Goal: Information Seeking & Learning: Learn about a topic

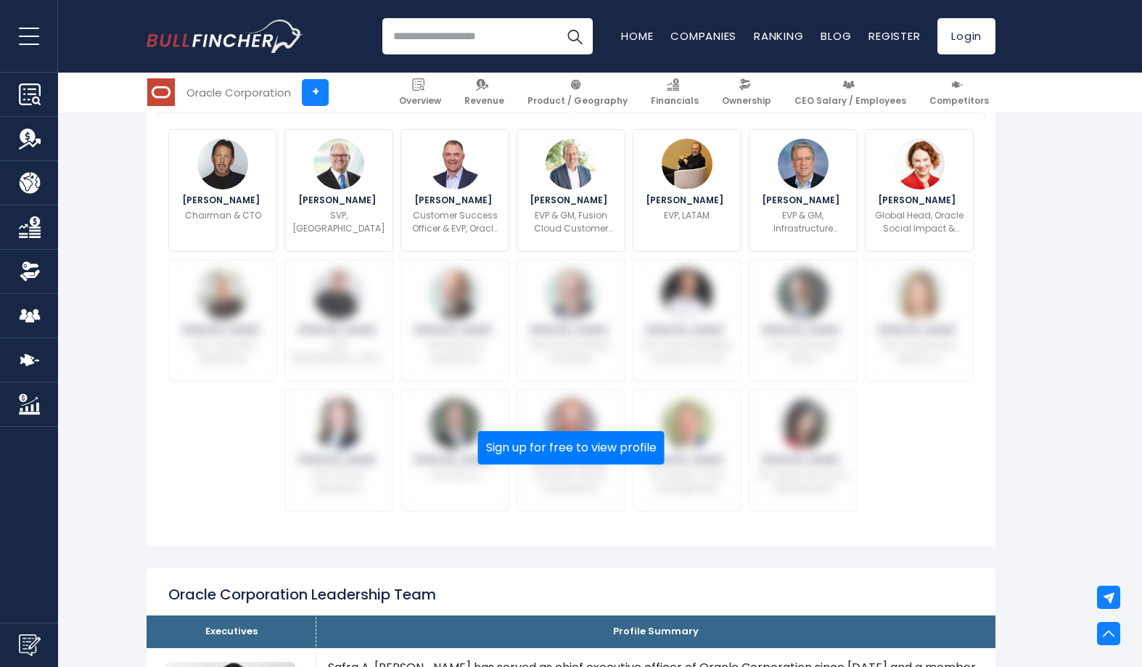
scroll to position [519, 0]
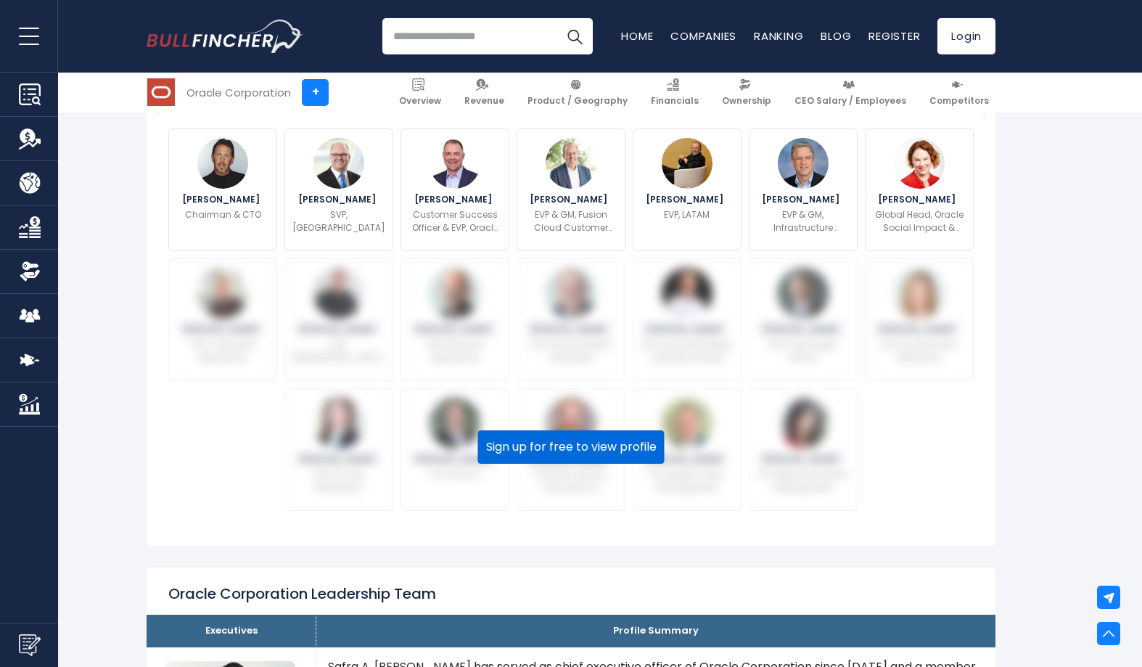
click at [583, 464] on button "Sign up for free to view profile" at bounding box center [571, 446] width 186 height 33
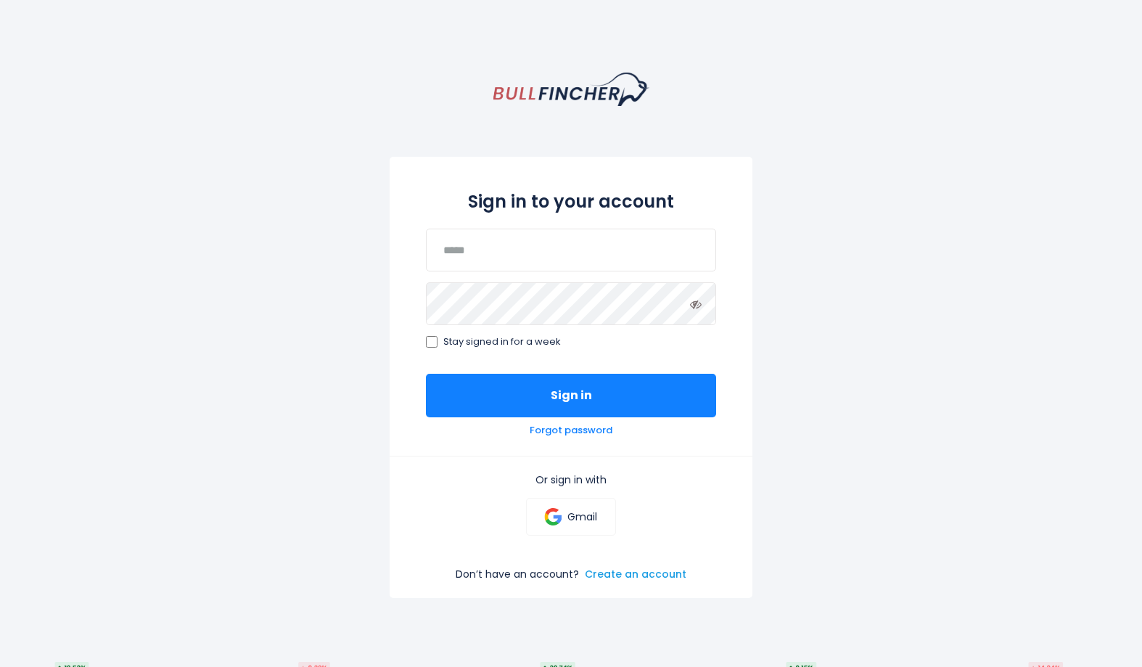
click at [627, 580] on link "Create an account" at bounding box center [636, 573] width 102 height 13
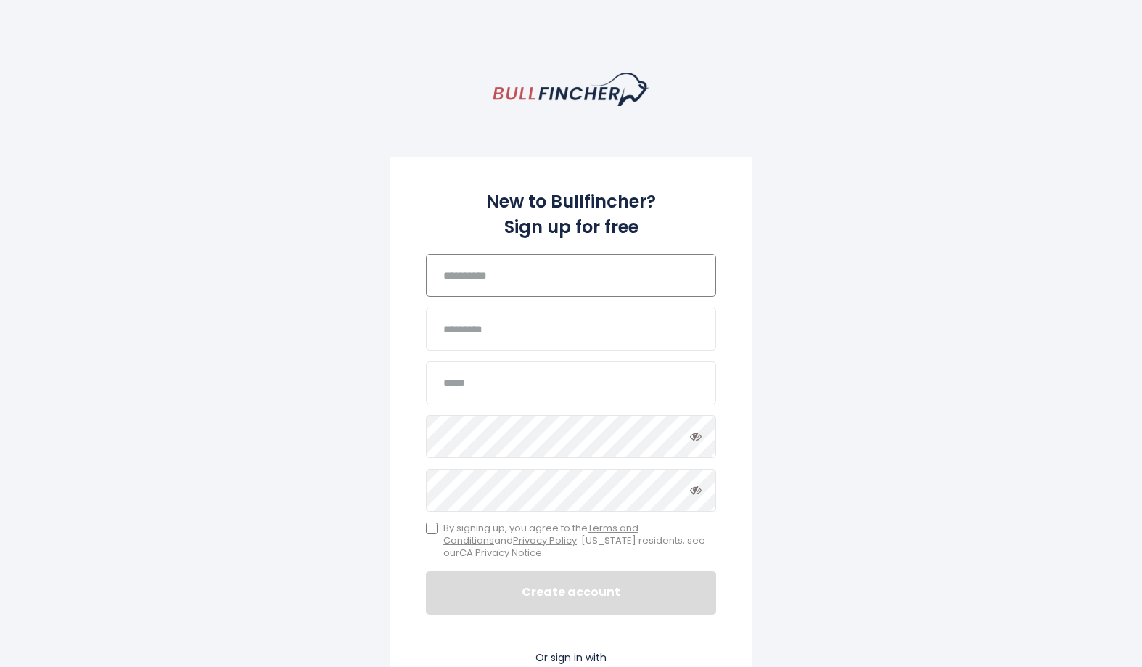
click at [470, 290] on input "text" at bounding box center [571, 275] width 290 height 43
type input "********"
type input "******"
type input "**********"
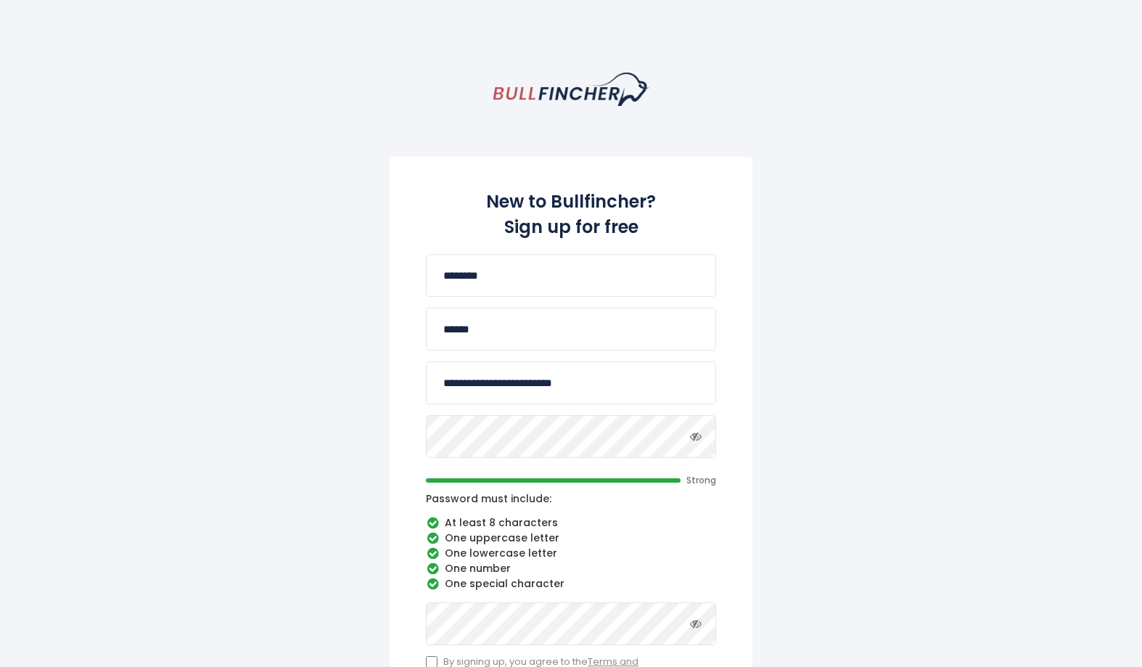
click at [697, 439] on icon "Toggle password visibility" at bounding box center [696, 436] width 12 height 12
click at [382, 435] on div "**********" at bounding box center [571, 553] width 1142 height 960
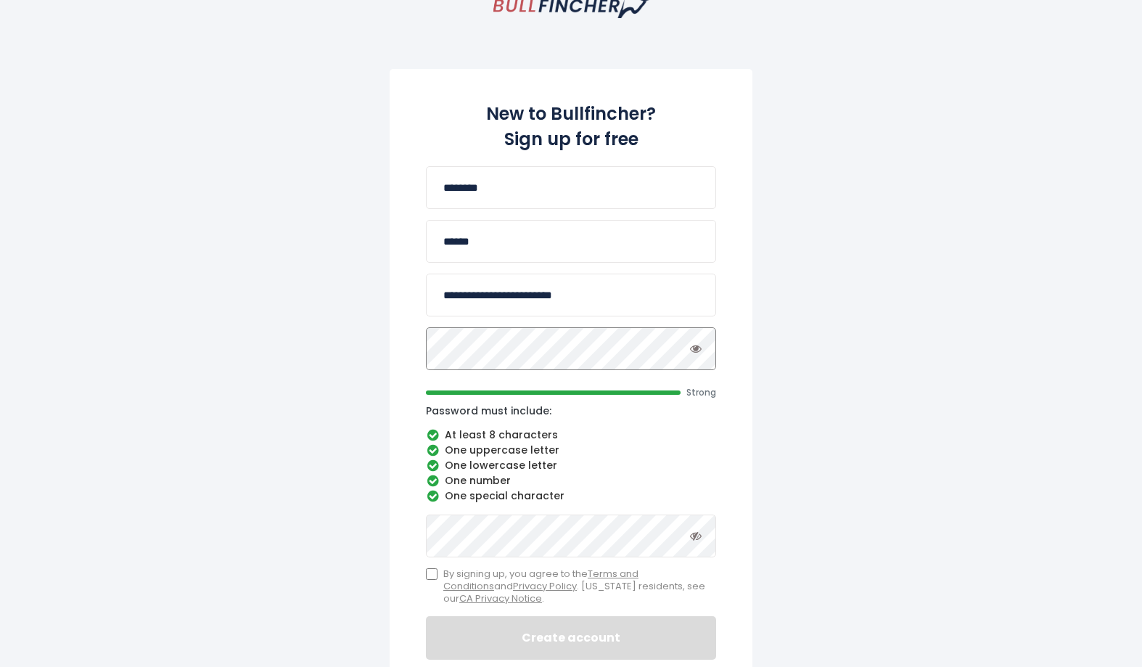
scroll to position [123, 0]
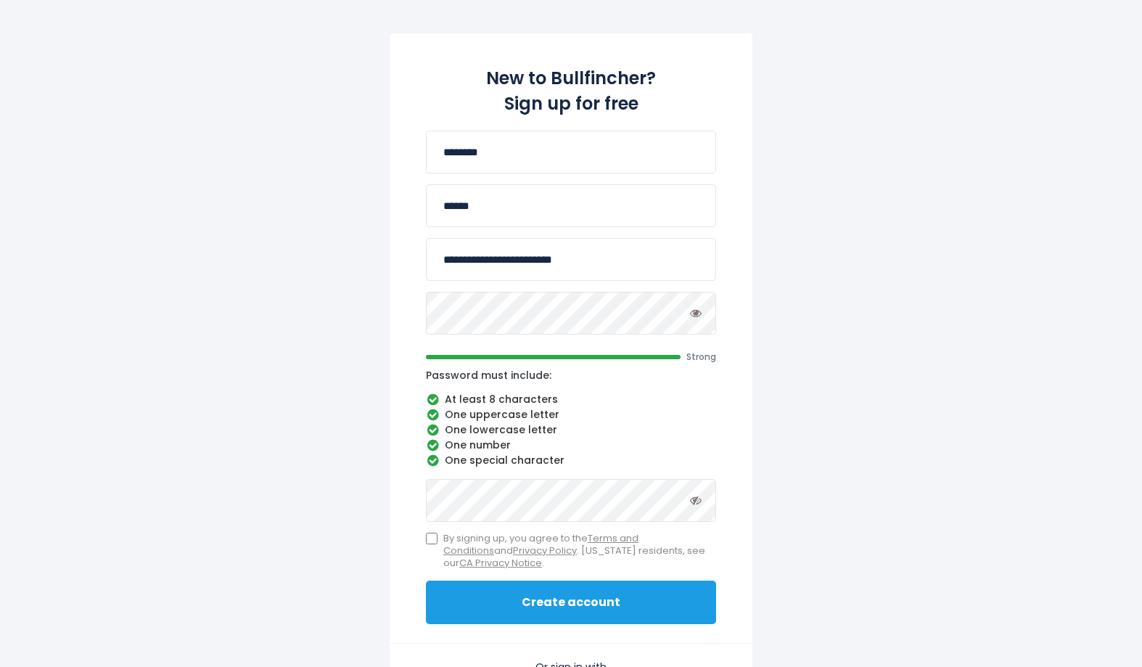
click at [567, 624] on button "Create account" at bounding box center [571, 602] width 290 height 44
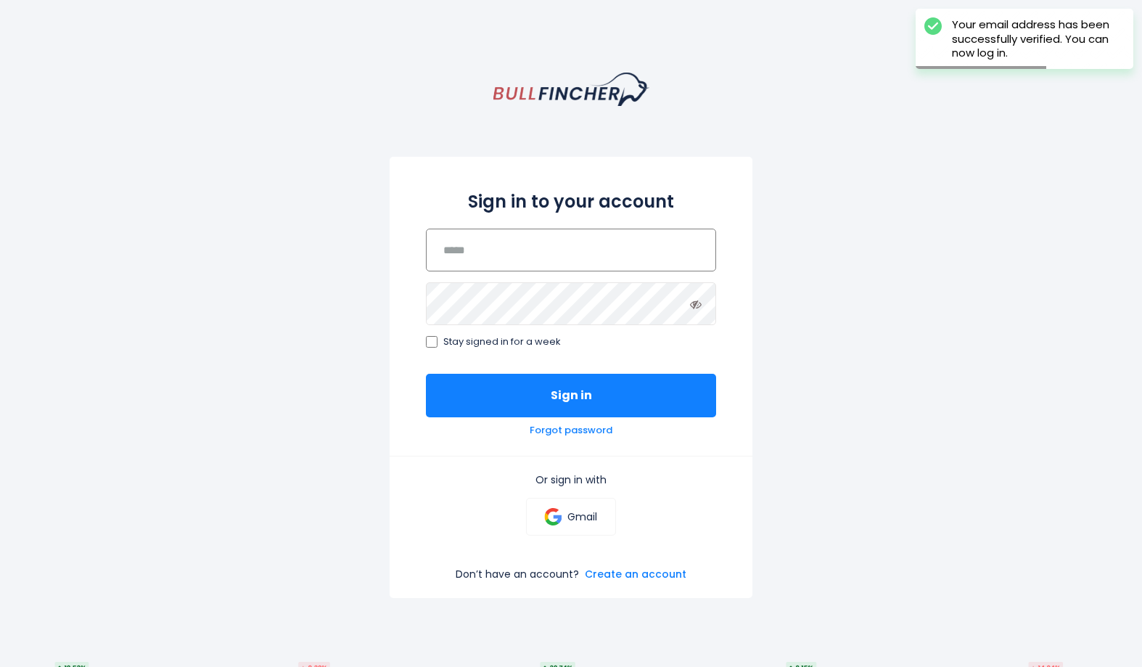
click at [484, 261] on input "email" at bounding box center [571, 250] width 290 height 43
type input "**********"
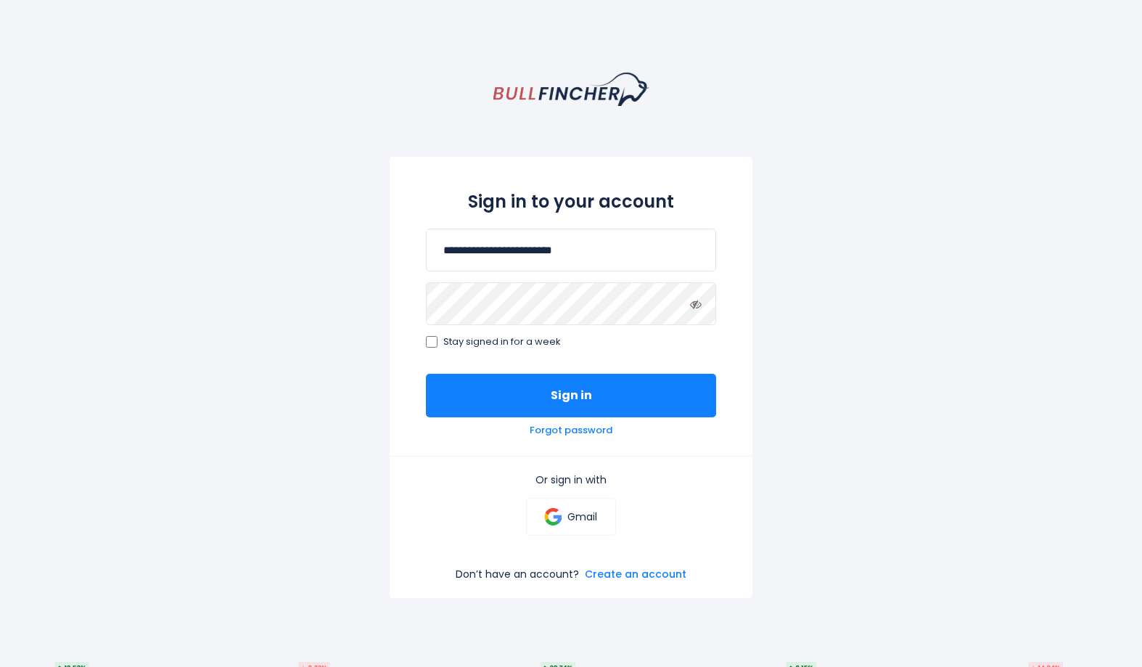
click at [440, 344] on label "Stay signed in for a week" at bounding box center [571, 342] width 290 height 12
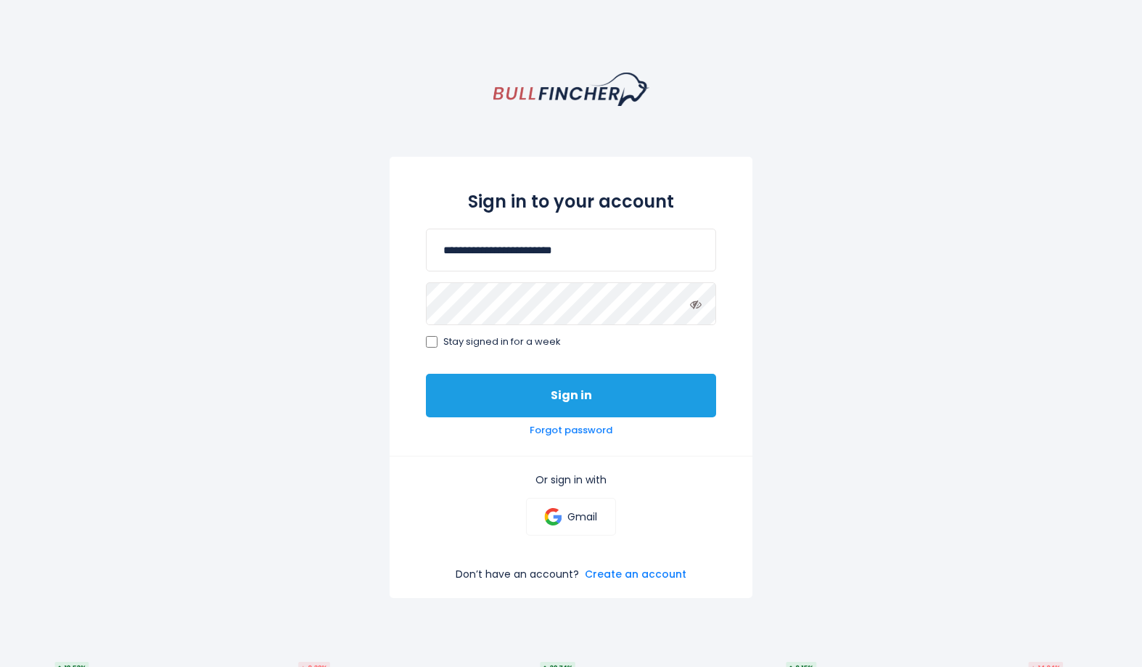
click at [531, 393] on button "Sign in" at bounding box center [571, 396] width 290 height 44
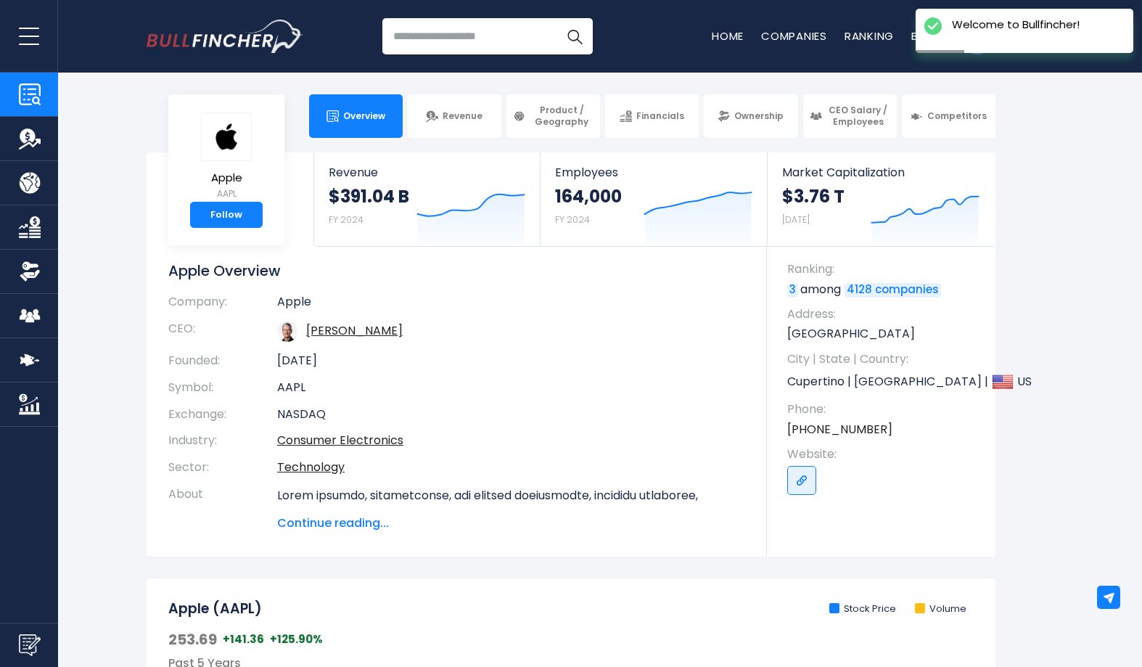
click at [435, 45] on input "search" at bounding box center [487, 36] width 210 height 36
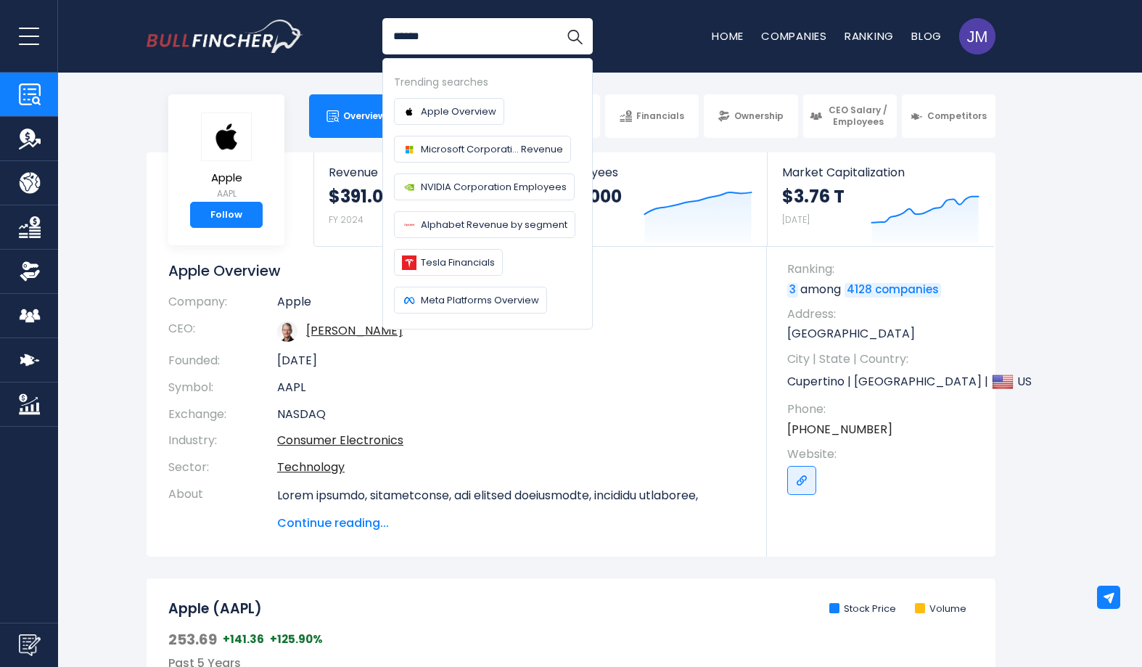
type input "******"
click at [556, 18] on button "Search" at bounding box center [574, 36] width 36 height 36
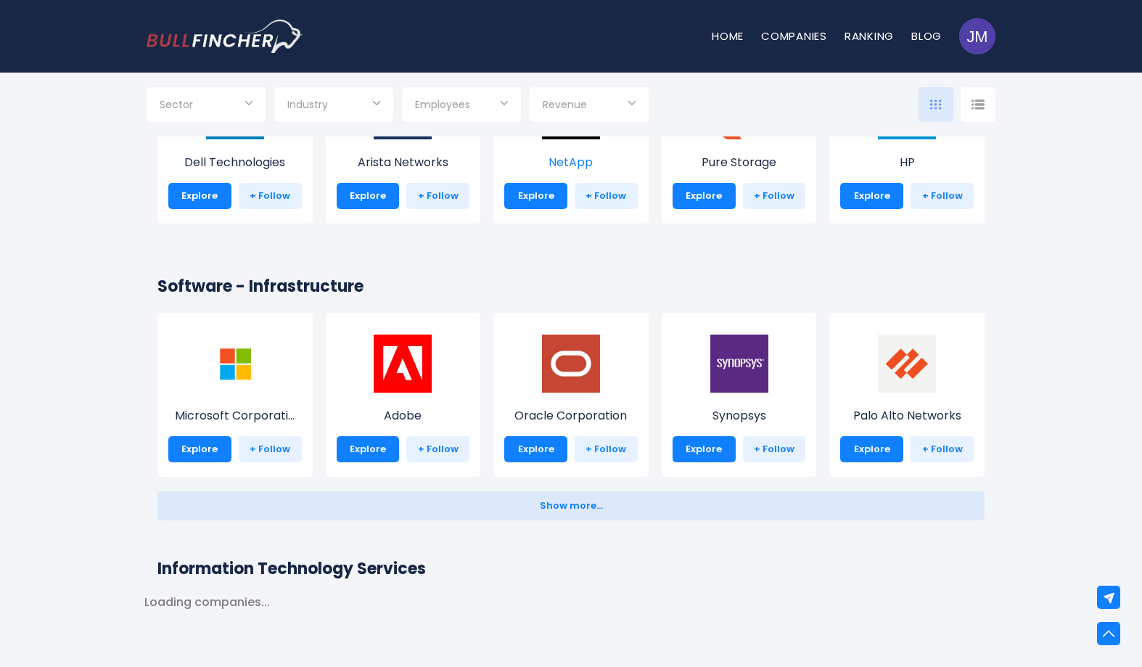
scroll to position [1148, 0]
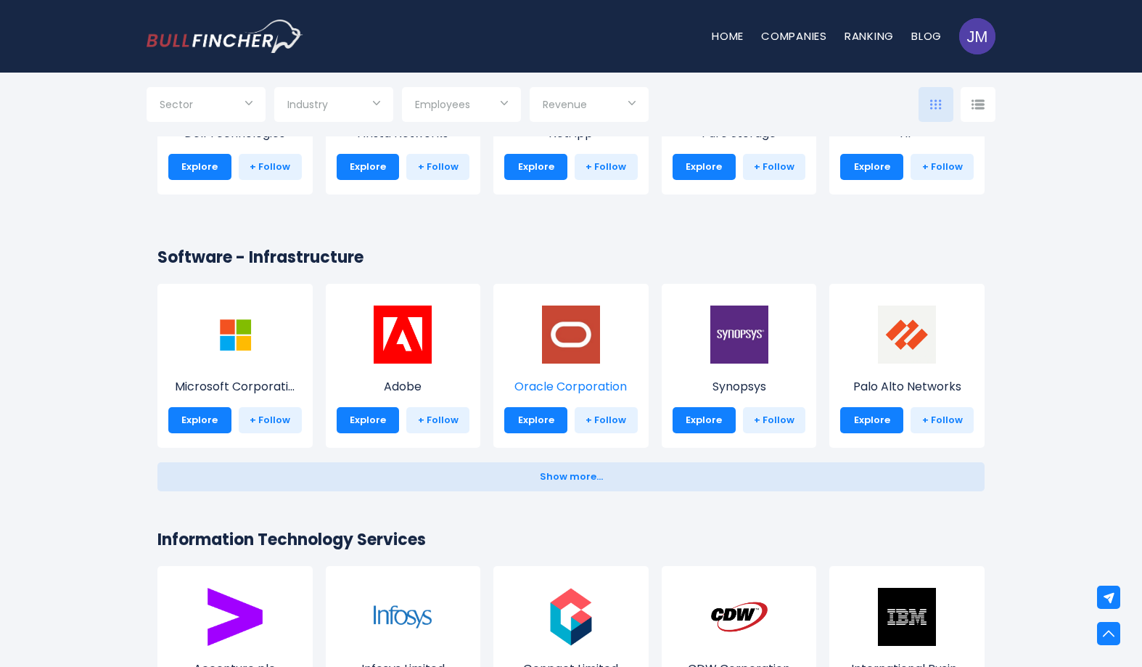
click at [555, 363] on img at bounding box center [571, 334] width 58 height 58
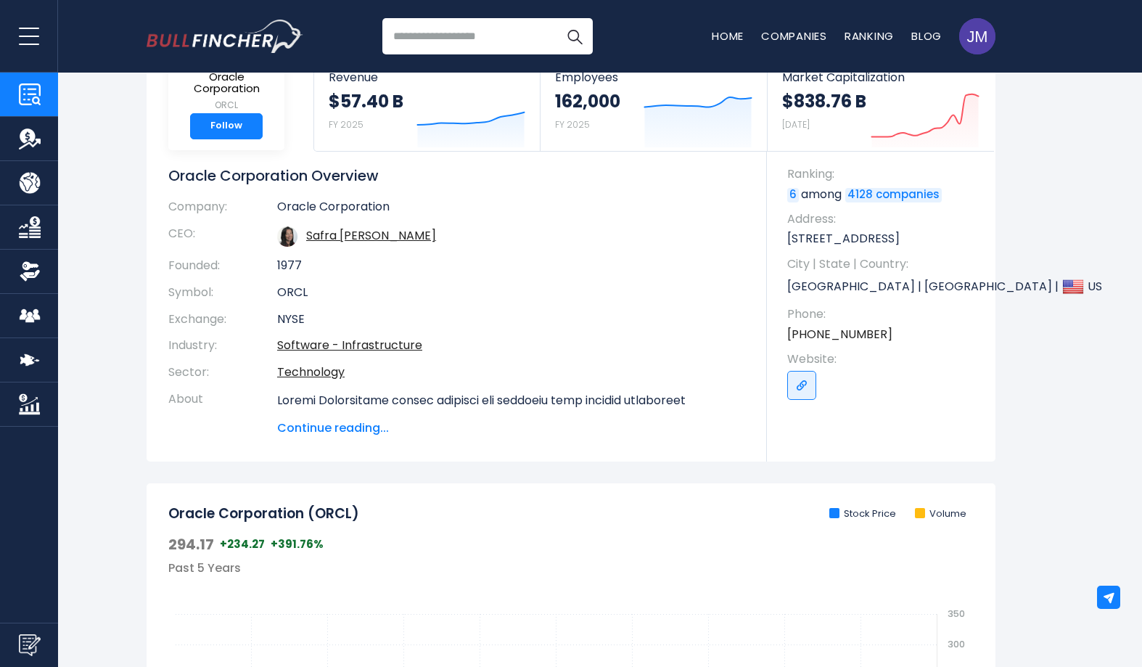
scroll to position [98, 0]
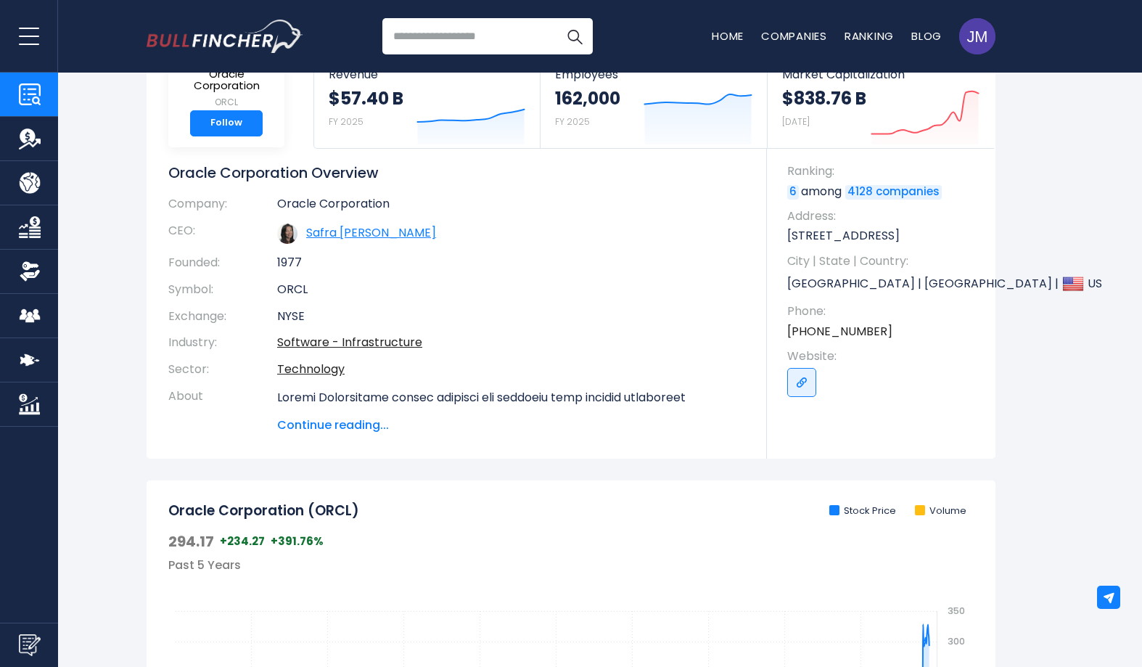
click at [337, 231] on link "Safra [PERSON_NAME]" at bounding box center [371, 232] width 130 height 17
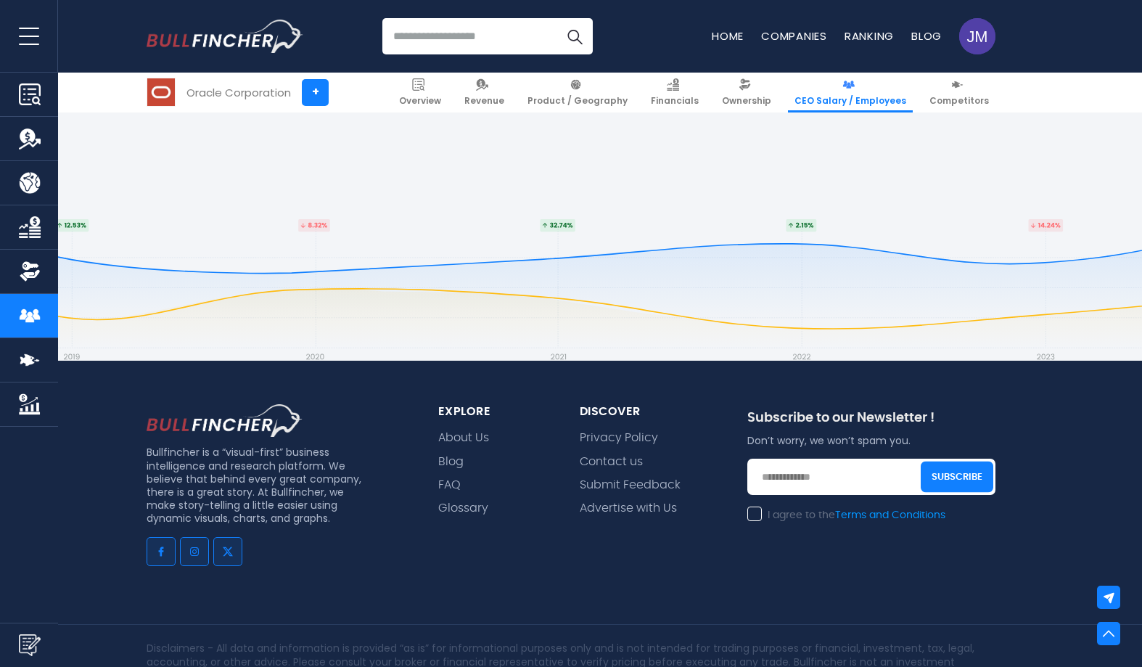
scroll to position [4594, 0]
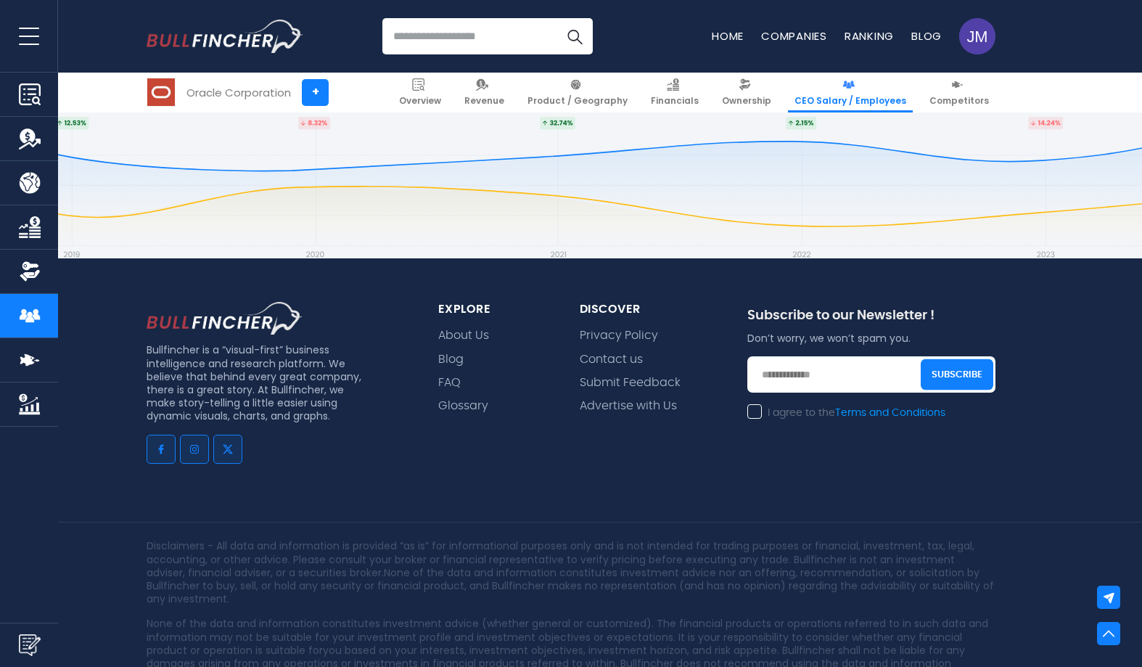
click at [32, 94] on img "Company Overview" at bounding box center [30, 94] width 22 height 22
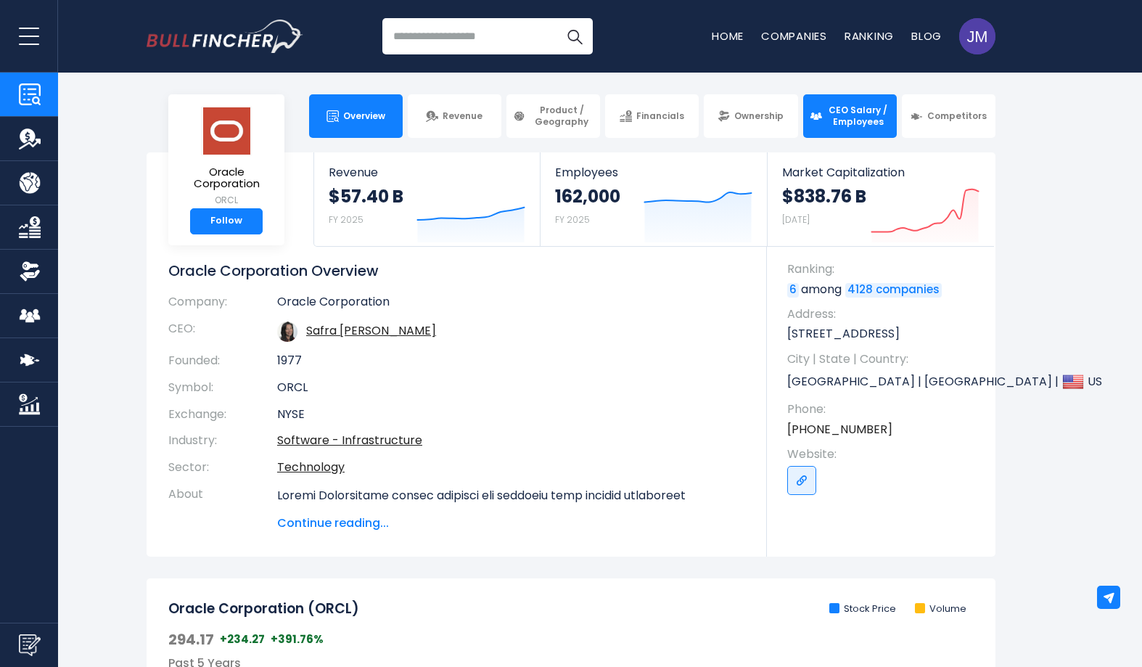
click at [834, 118] on span "CEO Salary / Employees" at bounding box center [858, 115] width 64 height 22
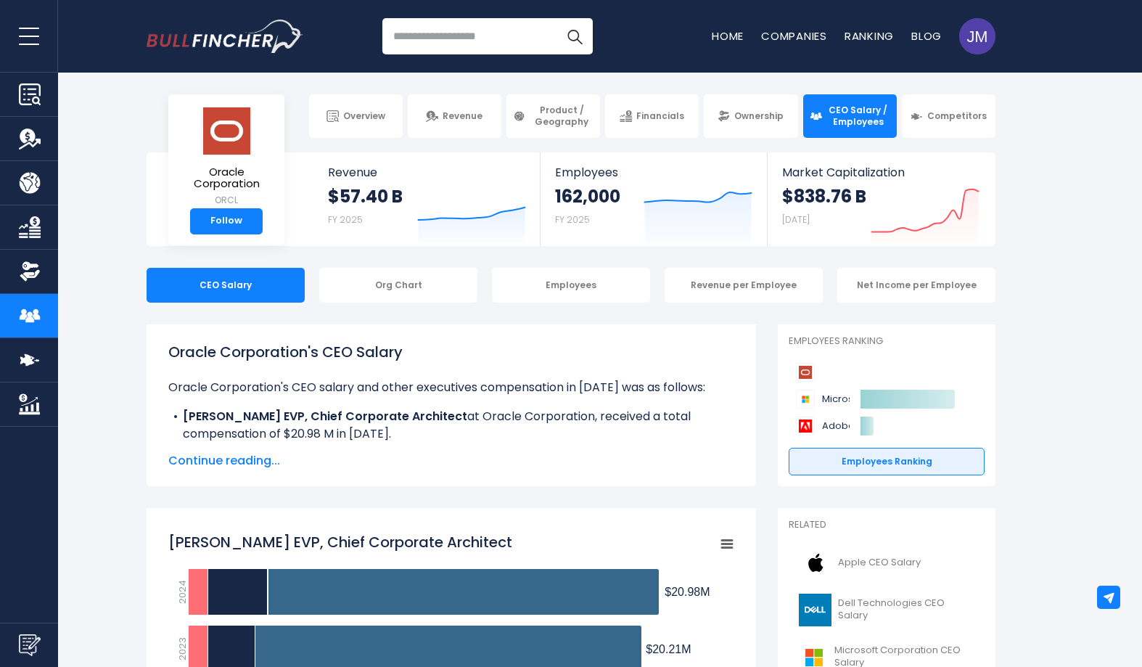
click at [25, 359] on img "Company Competitors" at bounding box center [30, 360] width 22 height 22
click at [31, 171] on link "Product / Geography" at bounding box center [29, 183] width 58 height 44
click at [37, 37] on button "open menu" at bounding box center [29, 36] width 58 height 72
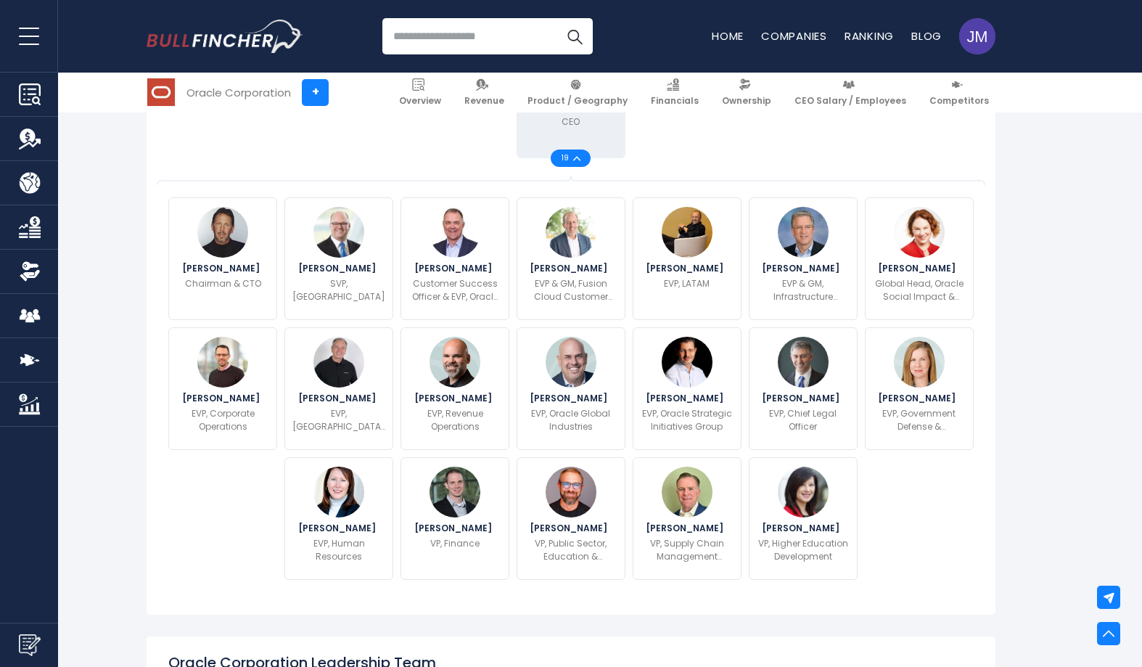
scroll to position [451, 0]
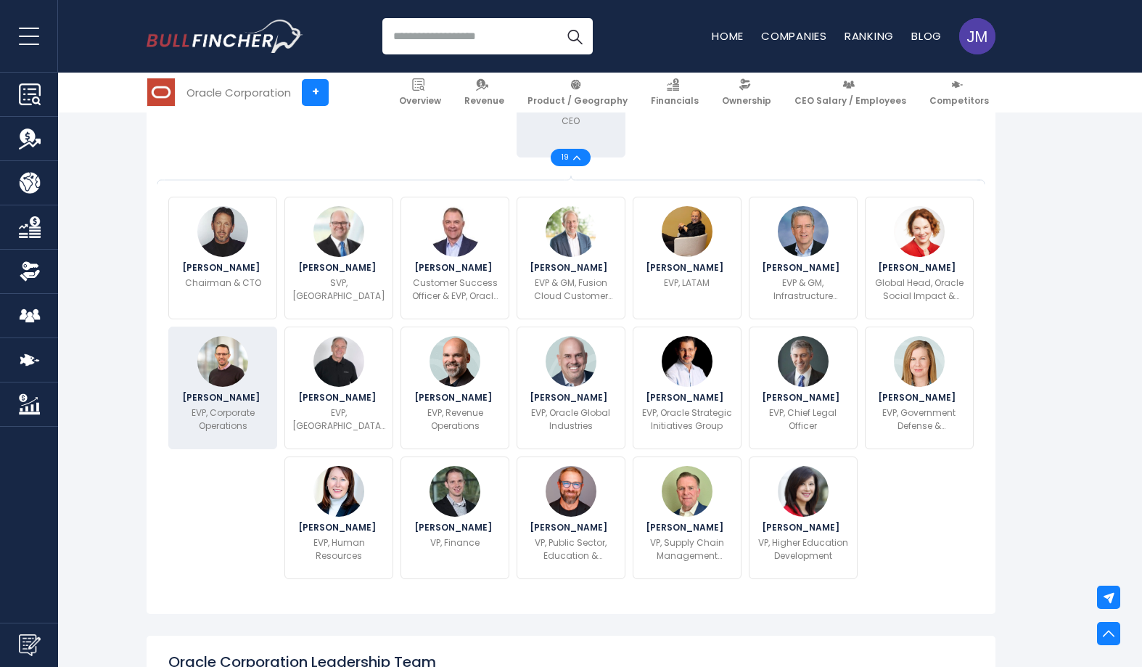
click at [226, 432] on p "EVP, Corporate Operations" at bounding box center [223, 419] width 90 height 26
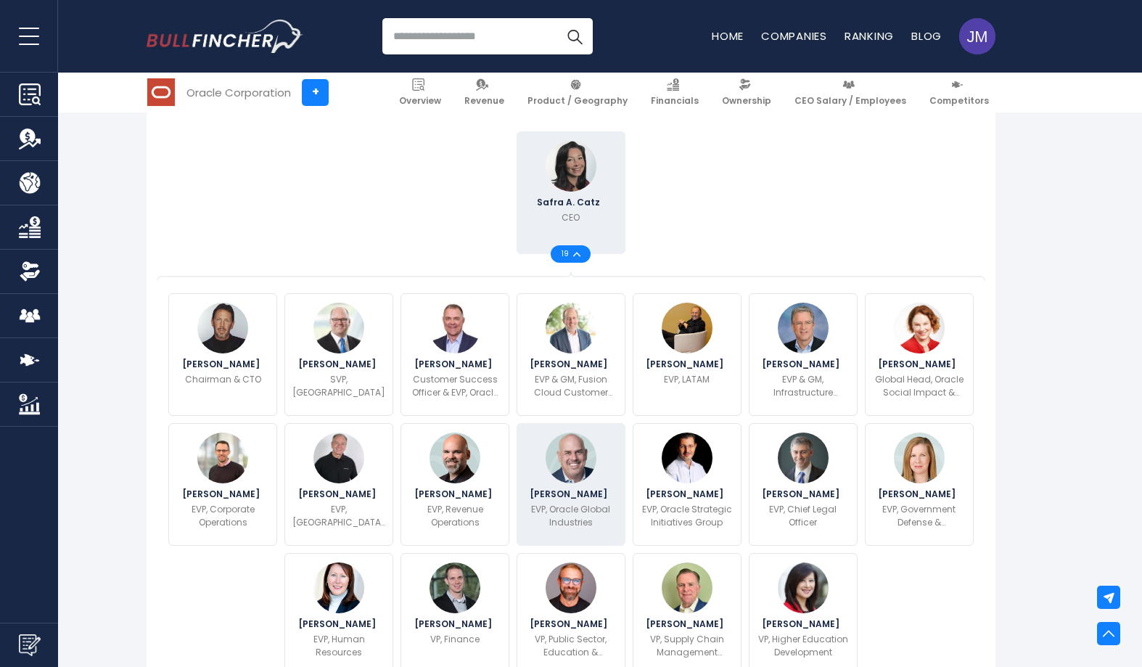
scroll to position [374, 0]
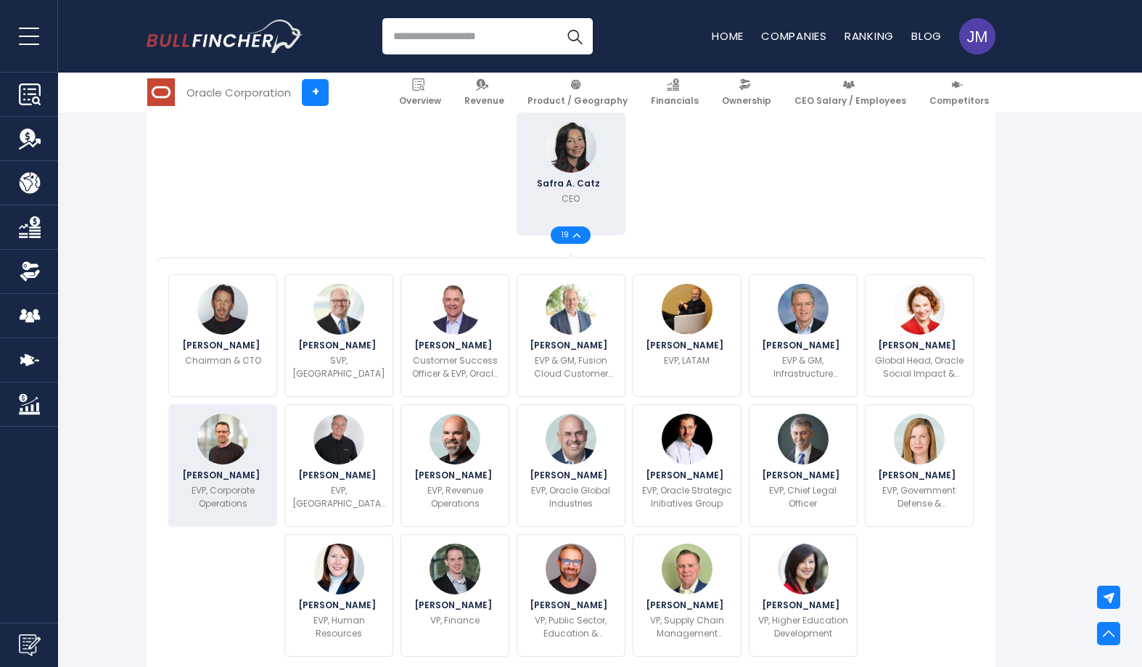
click at [222, 480] on div "[PERSON_NAME] EVP, Corporate Operations" at bounding box center [222, 465] width 109 height 123
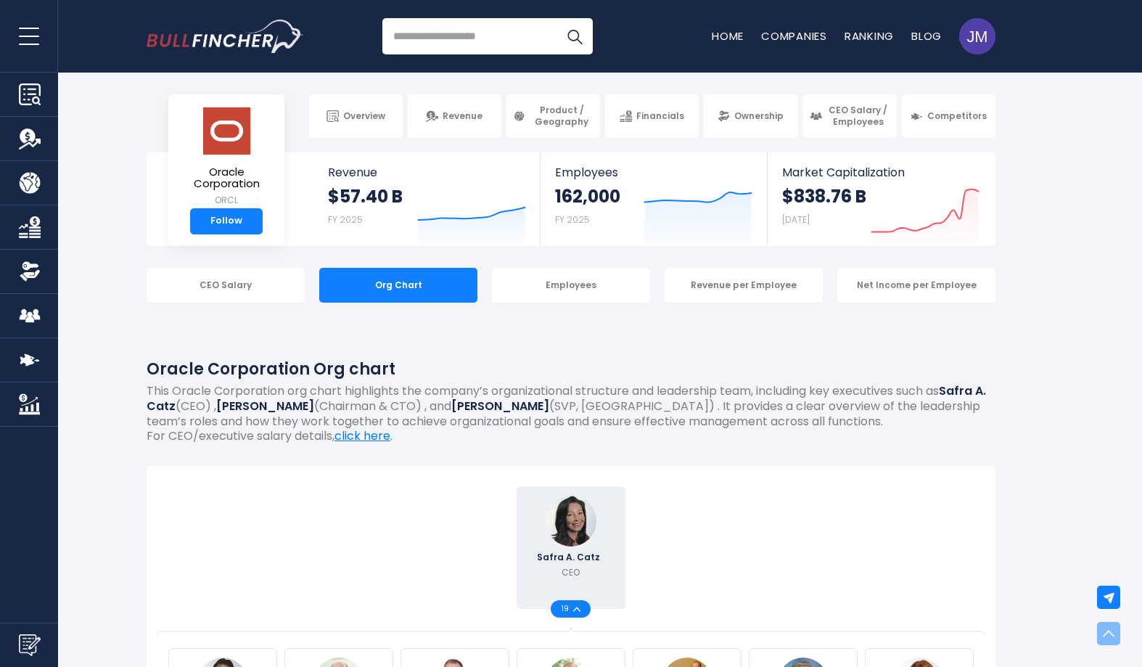
scroll to position [0, 0]
click at [449, 39] on input "search" at bounding box center [487, 36] width 210 height 36
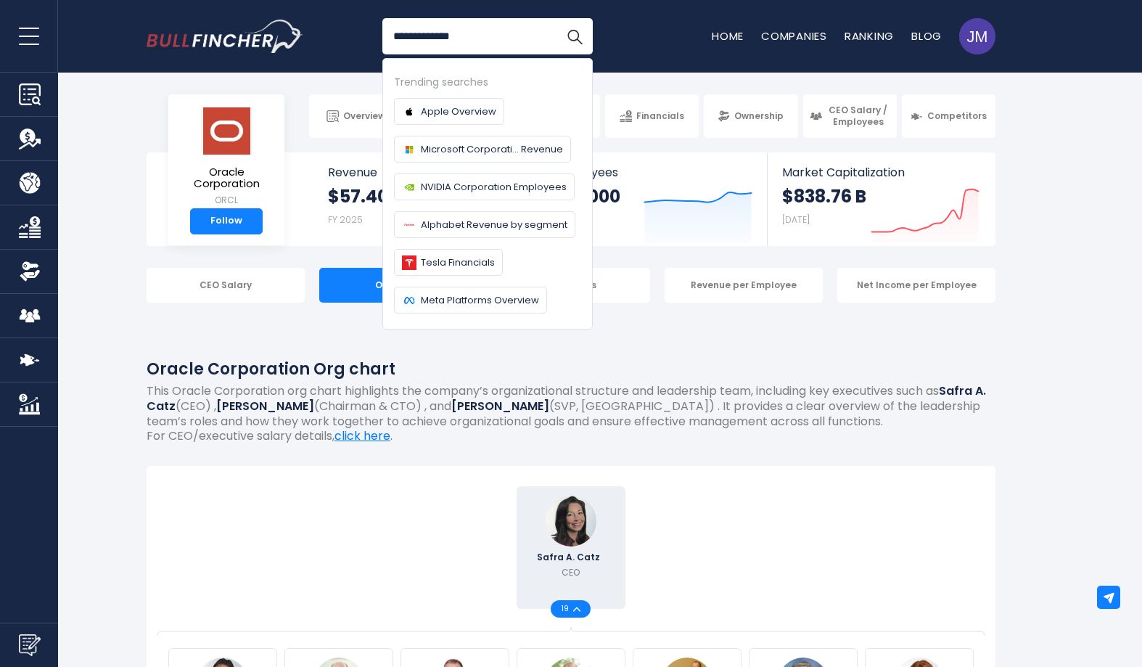
type input "**********"
click at [556, 18] on button "Search" at bounding box center [574, 36] width 36 height 36
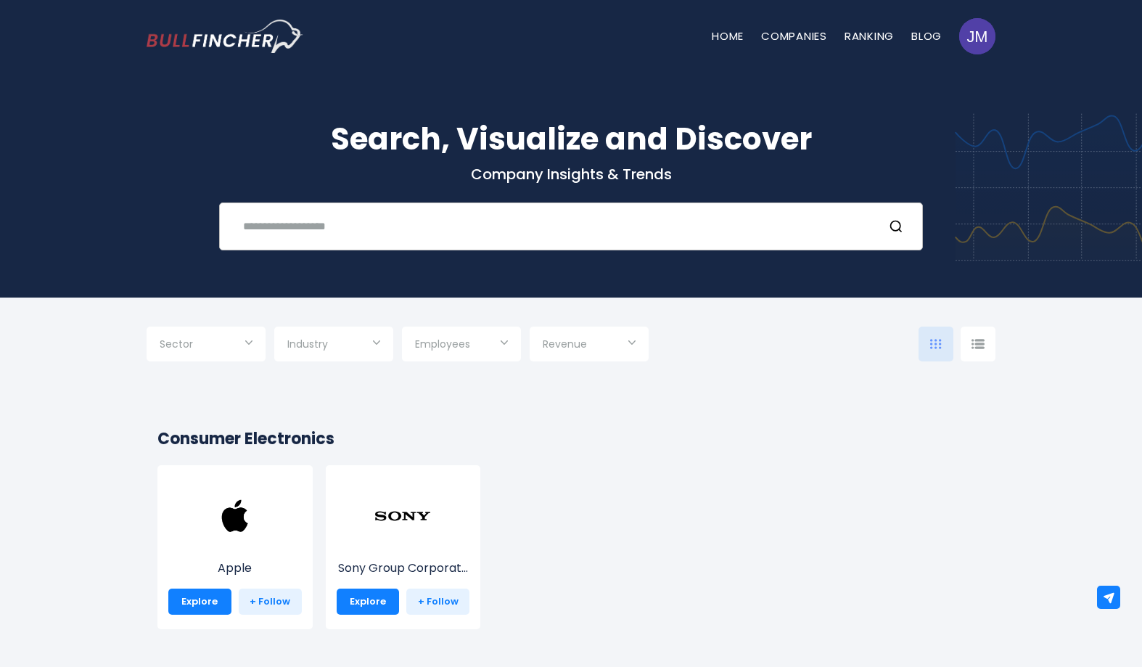
click at [386, 224] on input "text" at bounding box center [552, 226] width 637 height 27
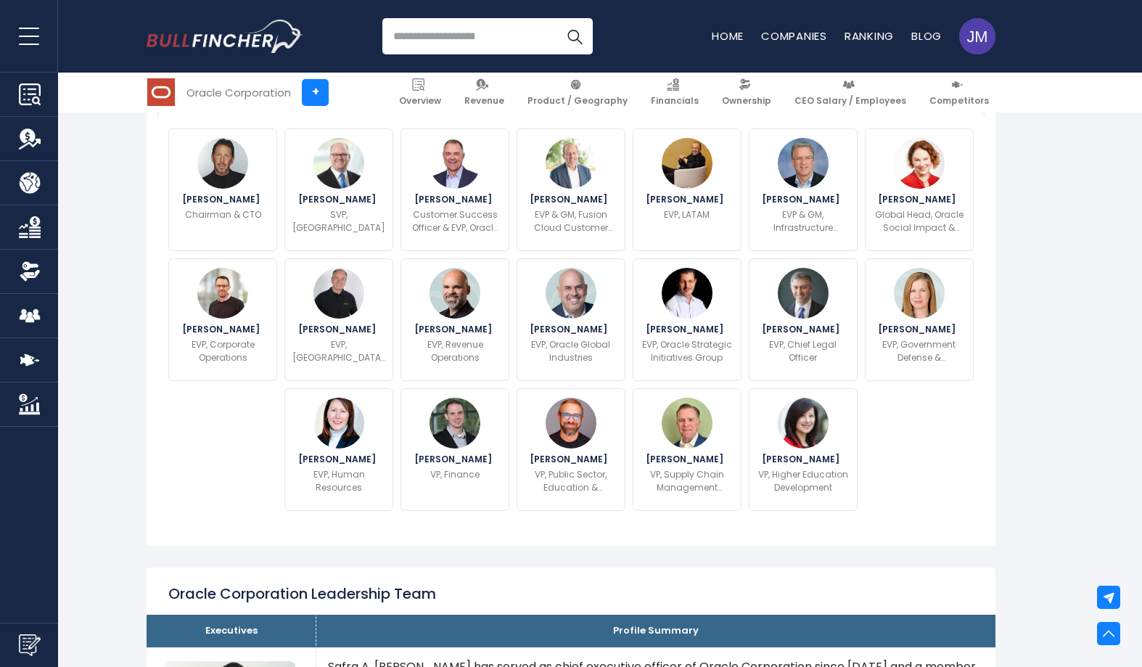
scroll to position [521, 0]
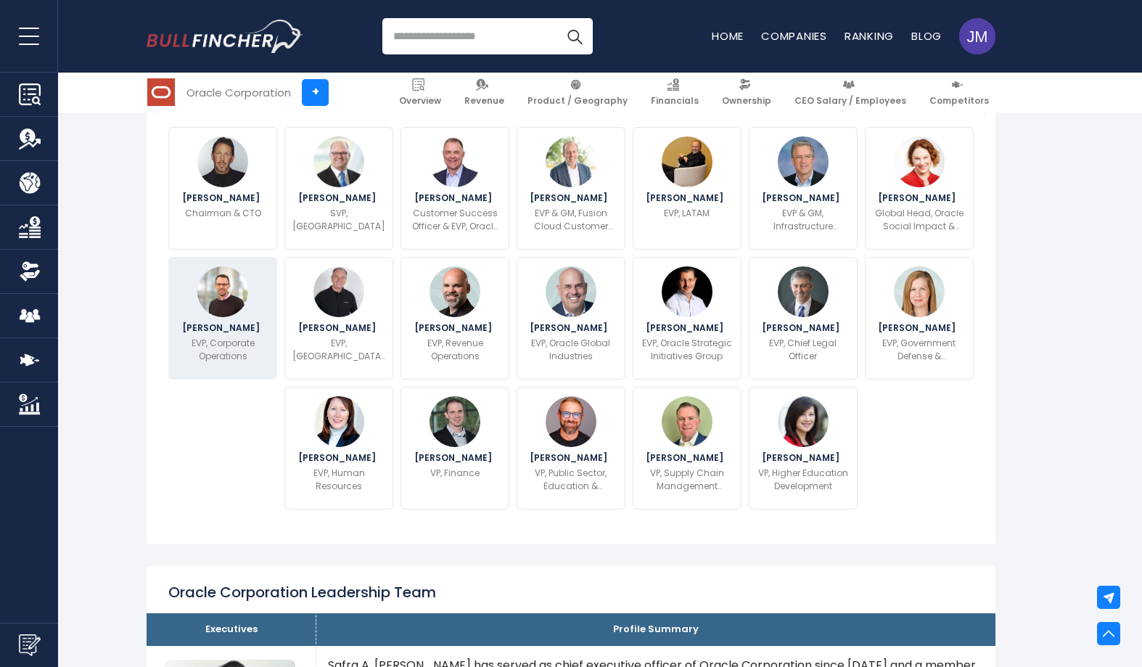
click at [226, 298] on img at bounding box center [222, 291] width 51 height 51
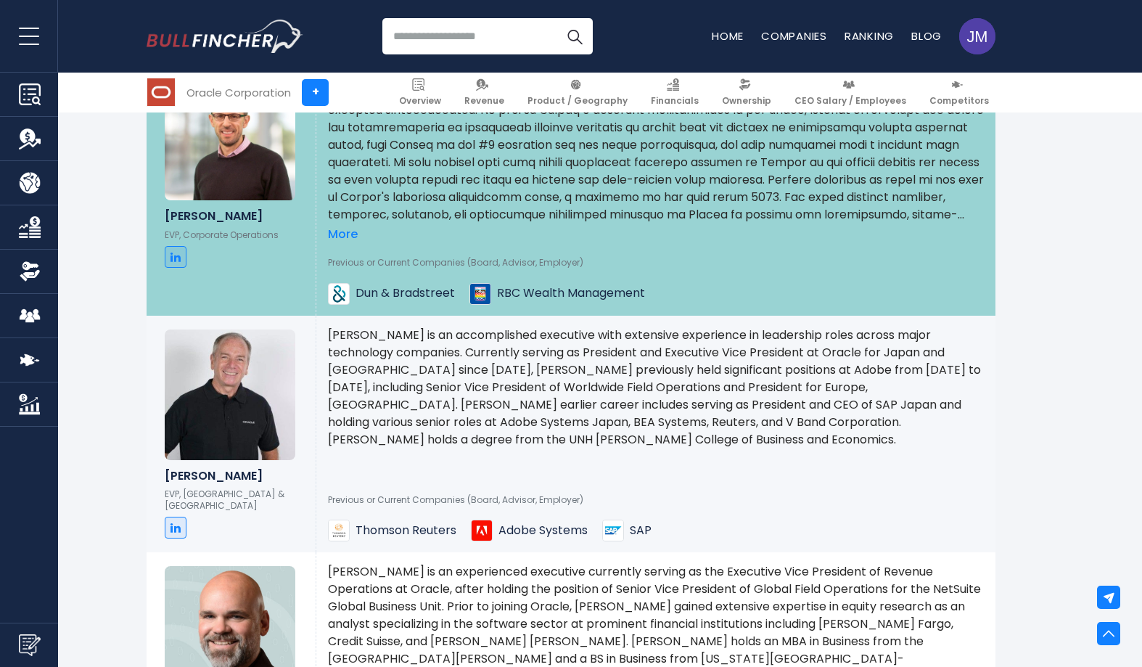
scroll to position [2985, 0]
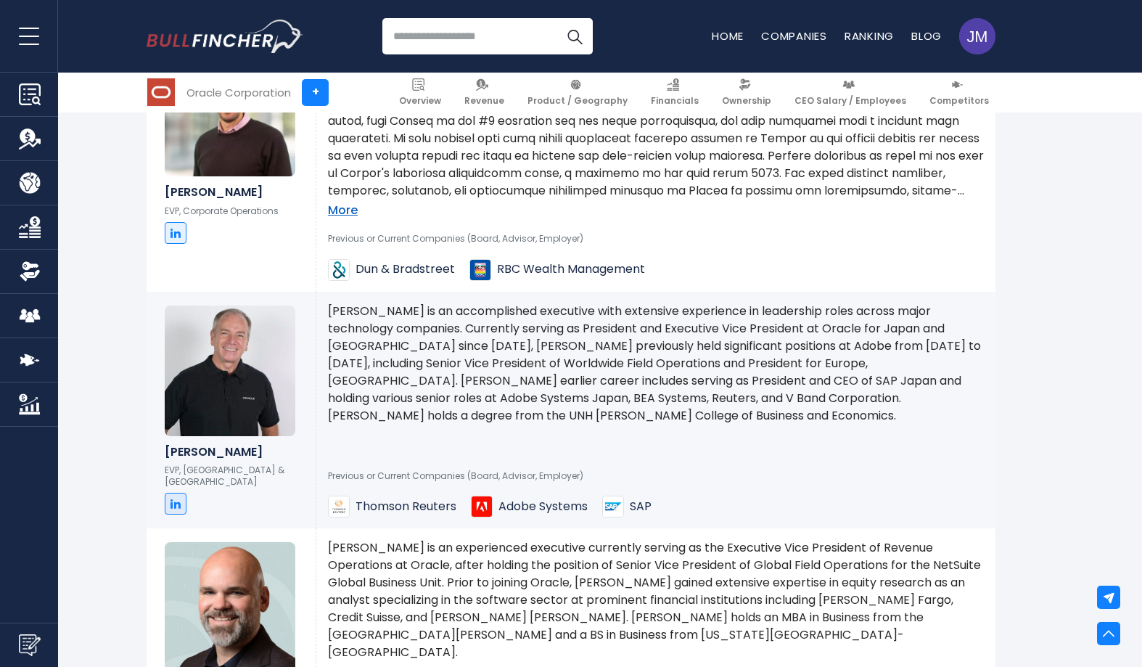
click at [341, 218] on link "More" at bounding box center [343, 210] width 30 height 15
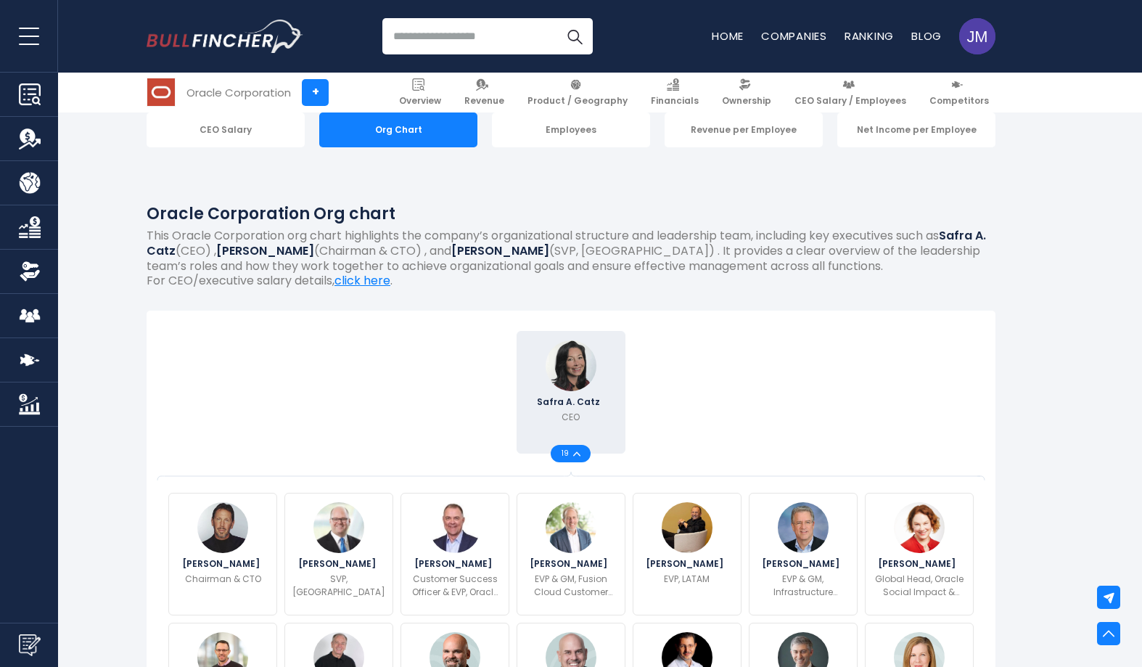
scroll to position [0, 0]
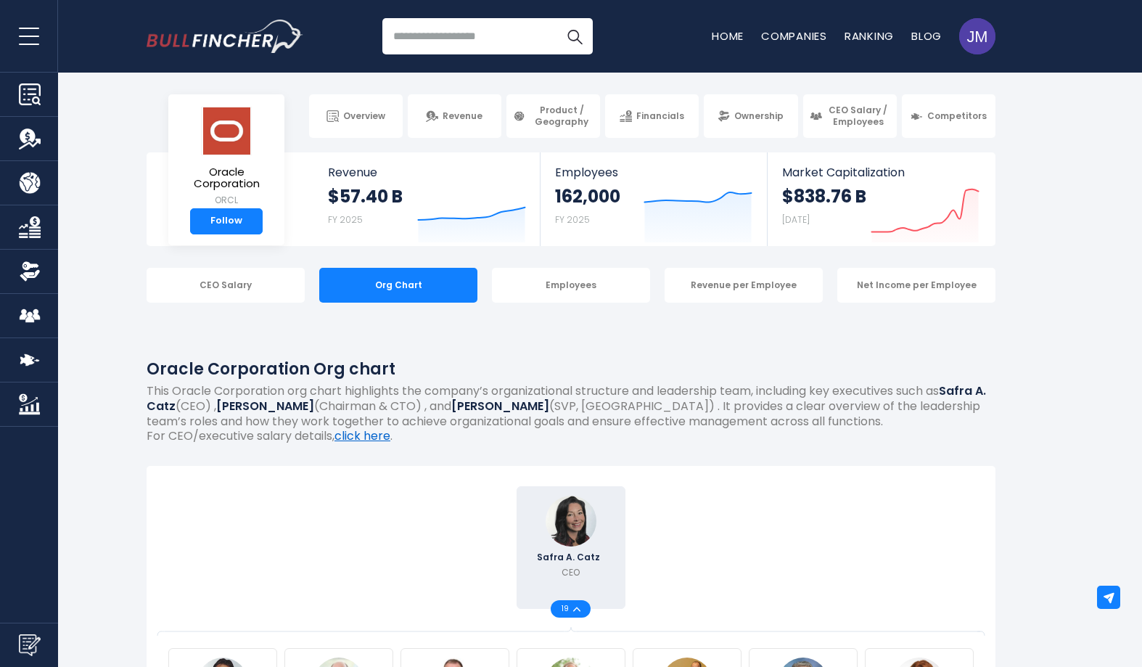
click at [355, 440] on link "click here" at bounding box center [362, 435] width 56 height 17
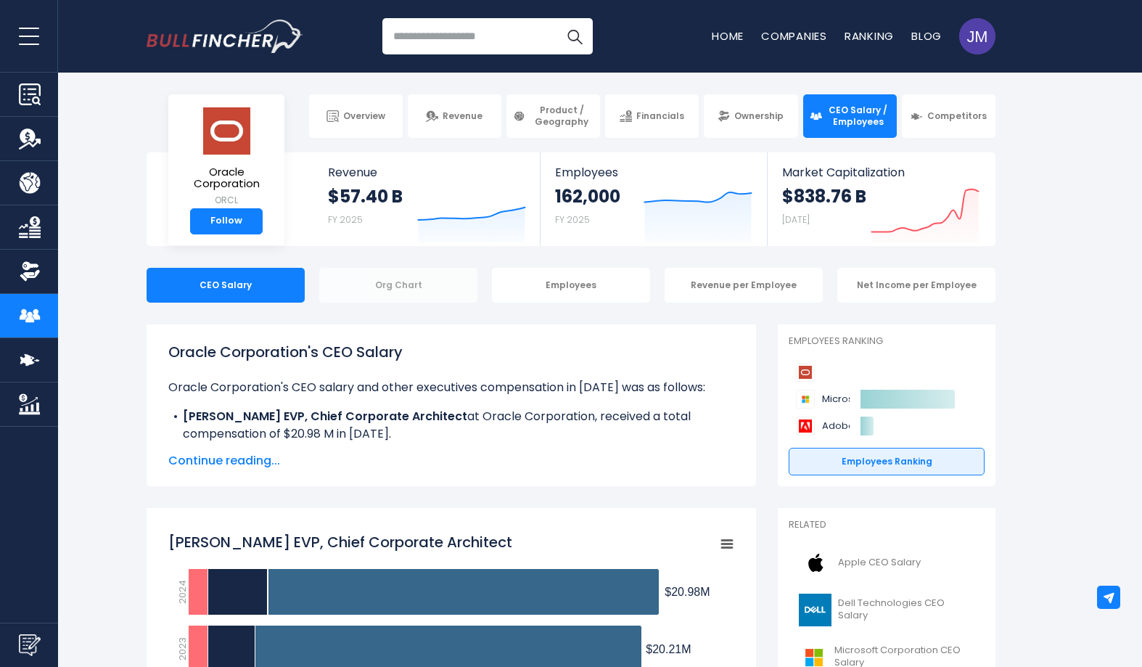
click at [428, 280] on div "Org Chart" at bounding box center [398, 285] width 158 height 35
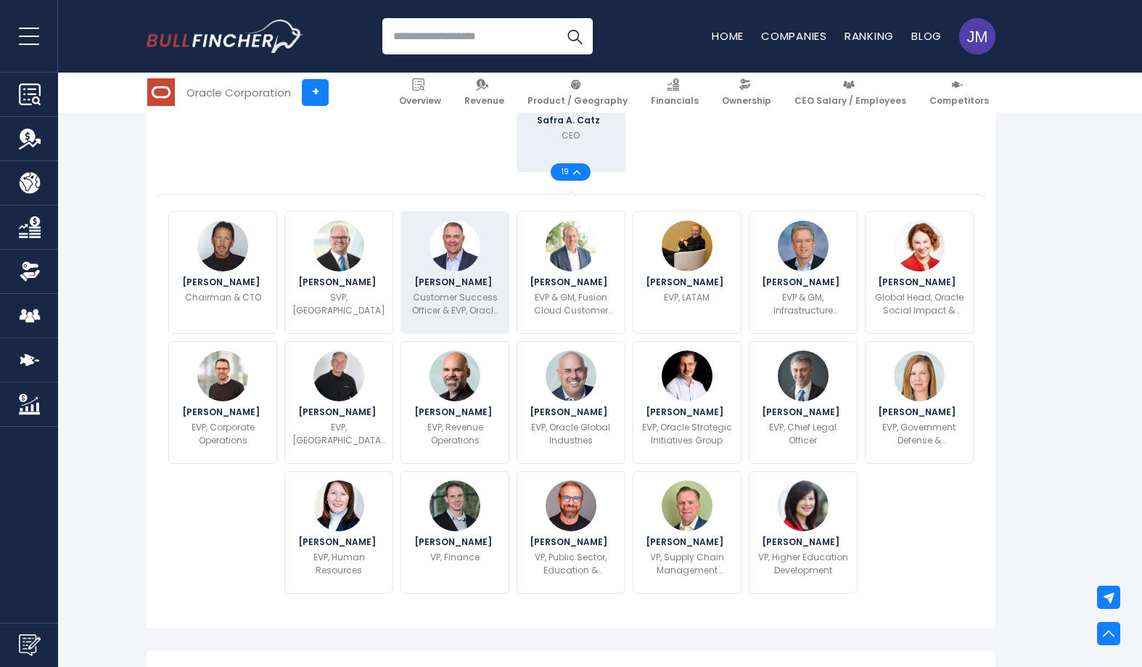
scroll to position [440, 0]
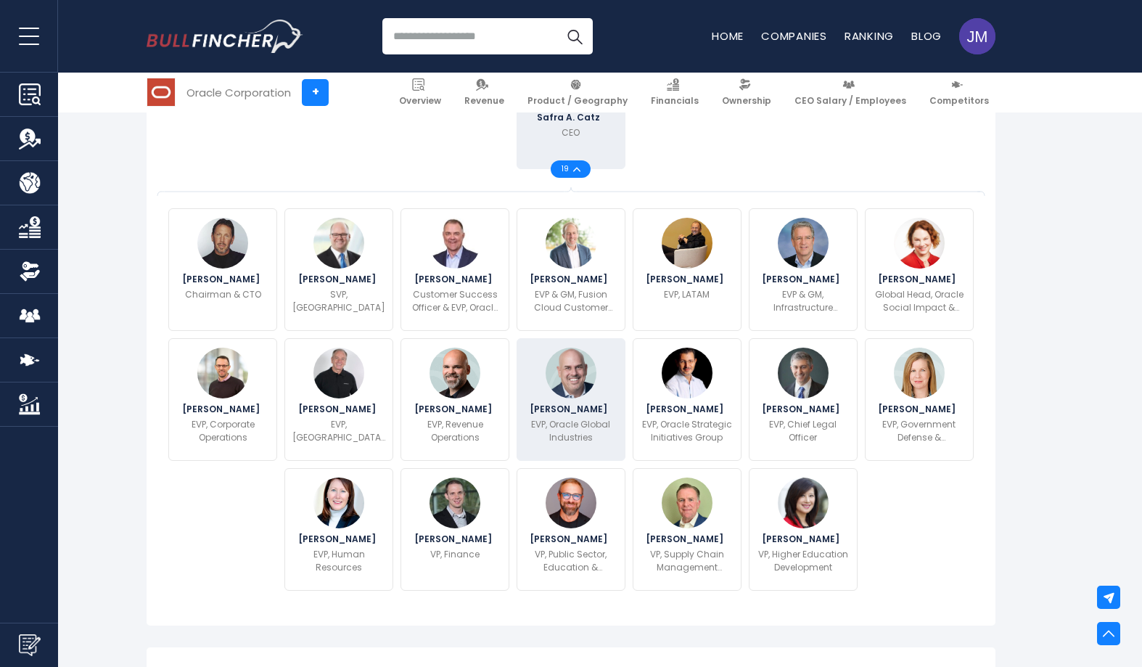
click at [584, 414] on span "[PERSON_NAME]" at bounding box center [571, 409] width 82 height 9
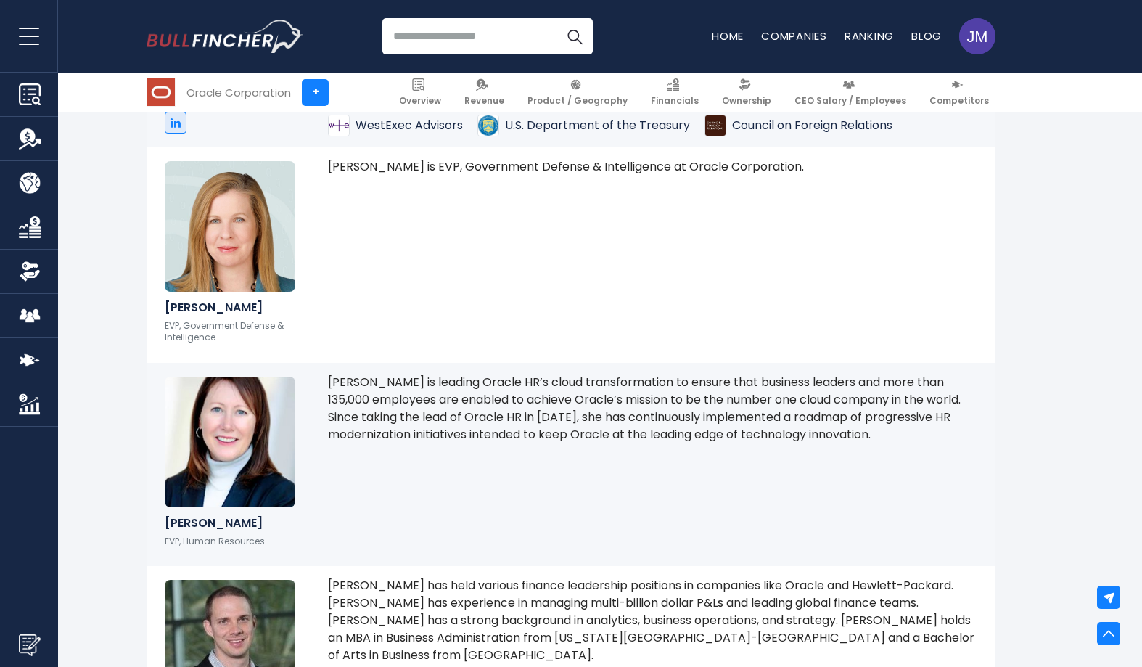
scroll to position [4293, 0]
